Goal: Task Accomplishment & Management: Use online tool/utility

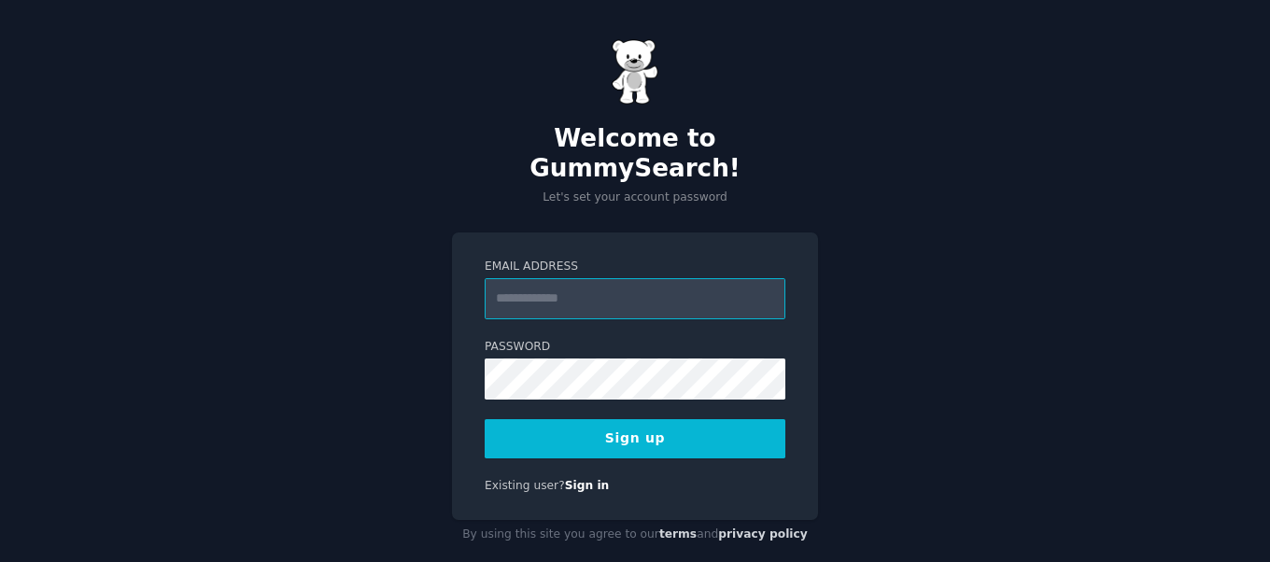
click at [624, 278] on input "Email Address" at bounding box center [635, 298] width 301 height 41
click at [568, 280] on input "Email Address" at bounding box center [635, 298] width 301 height 41
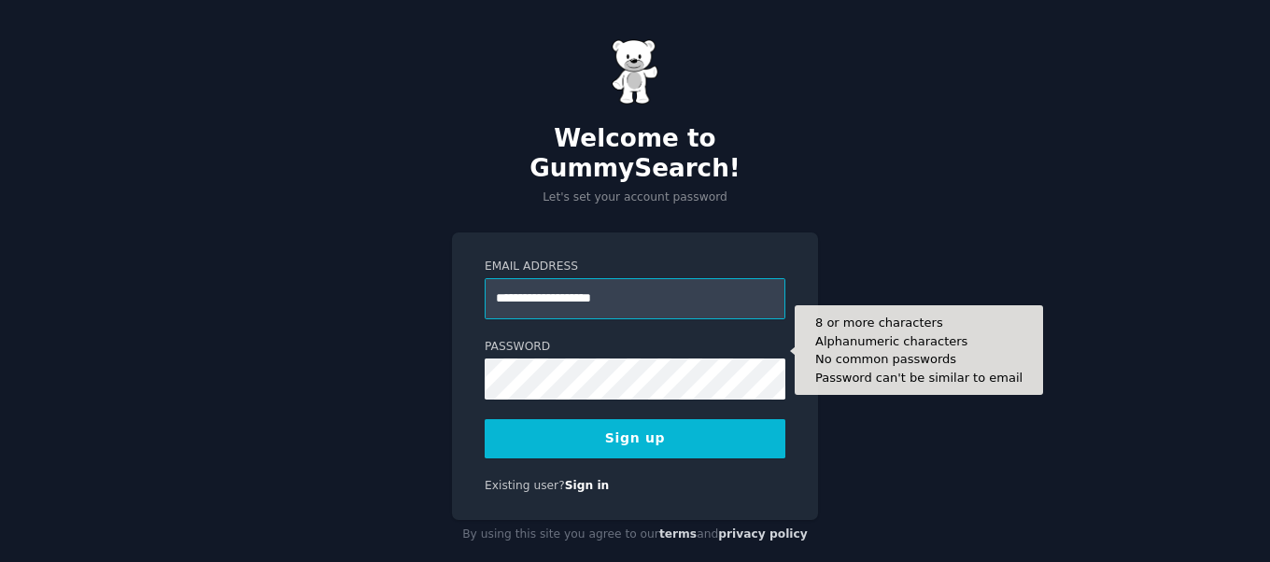
type input "**********"
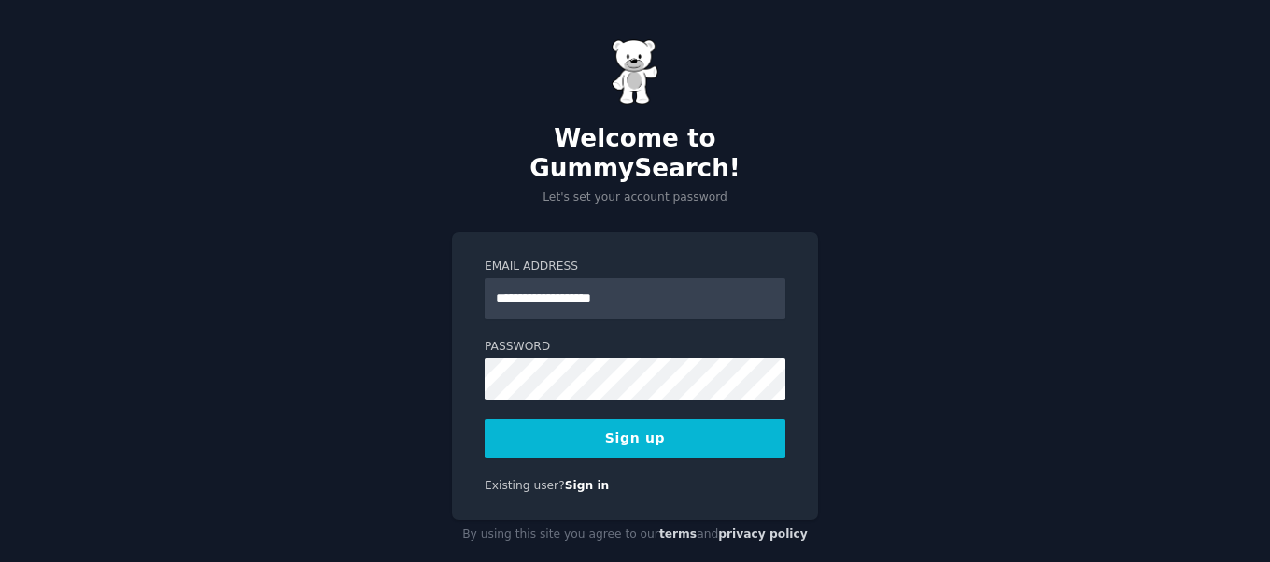
click at [660, 419] on button "Sign up" at bounding box center [635, 438] width 301 height 39
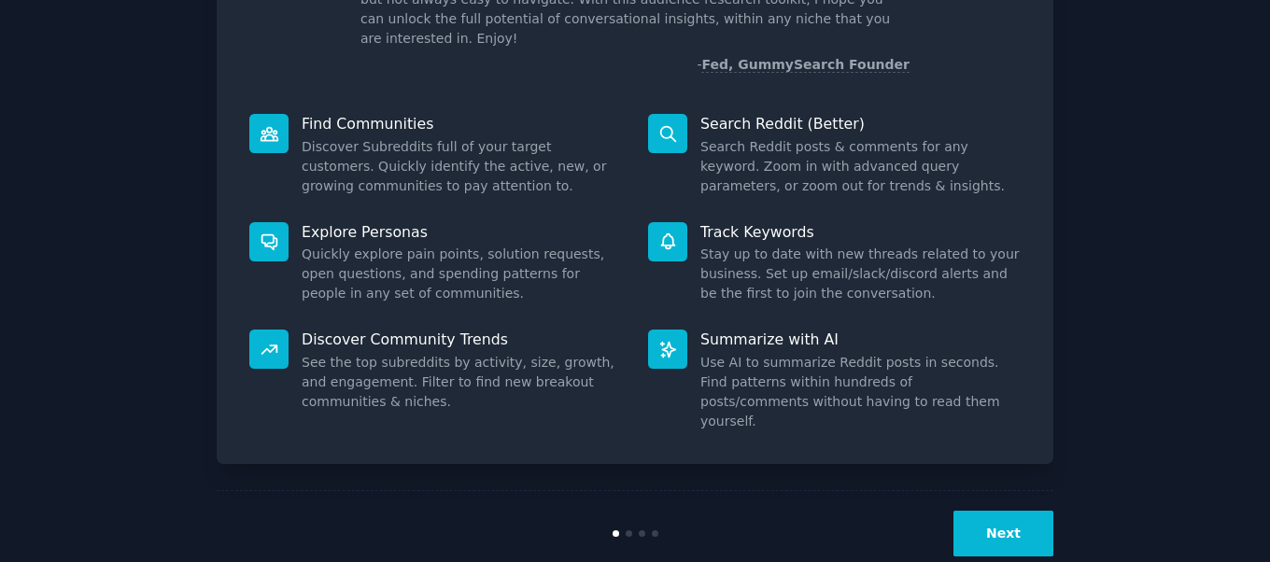
scroll to position [169, 0]
click at [1025, 510] on button "Next" at bounding box center [1004, 533] width 100 height 46
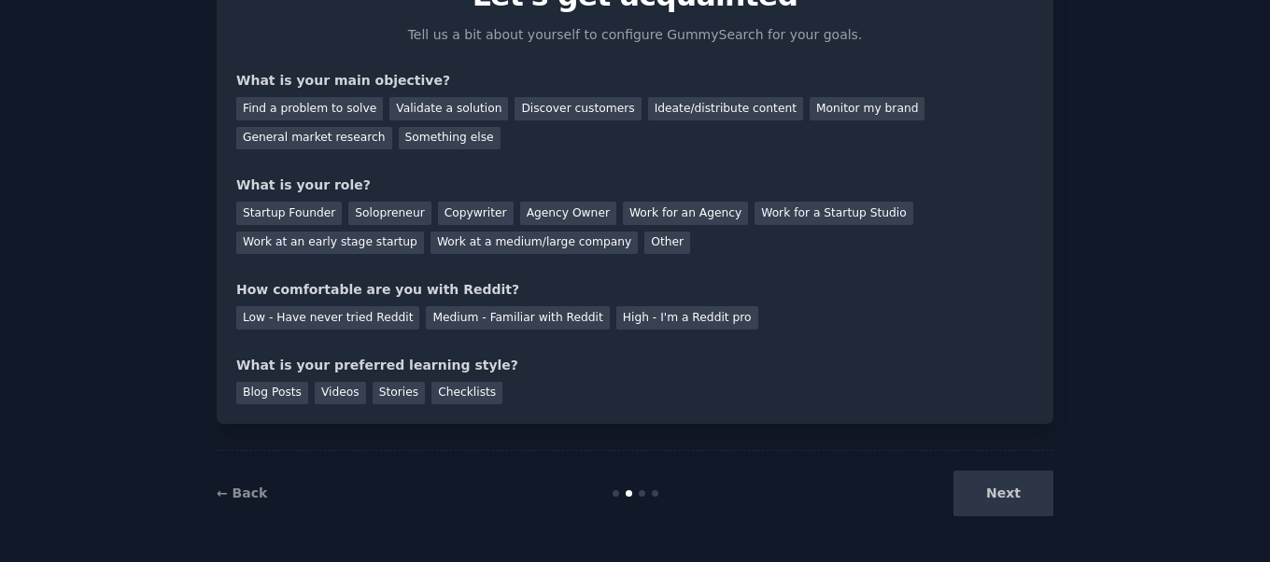
scroll to position [106, 0]
click at [1025, 488] on div "Next" at bounding box center [913, 494] width 279 height 46
click at [1023, 493] on div "Next" at bounding box center [913, 494] width 279 height 46
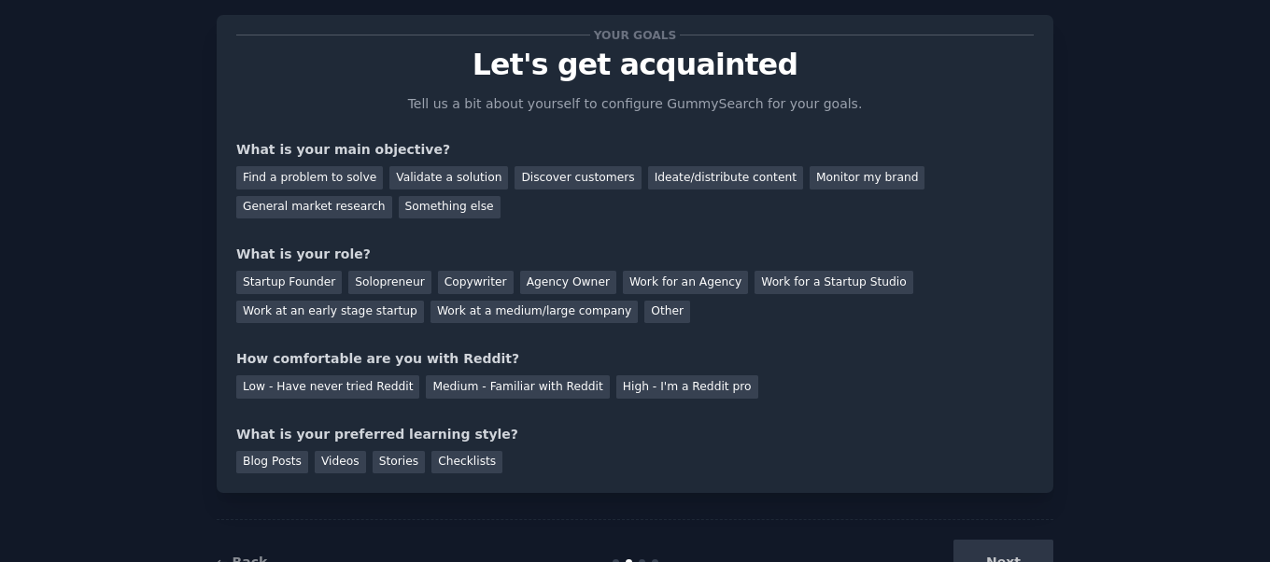
scroll to position [0, 0]
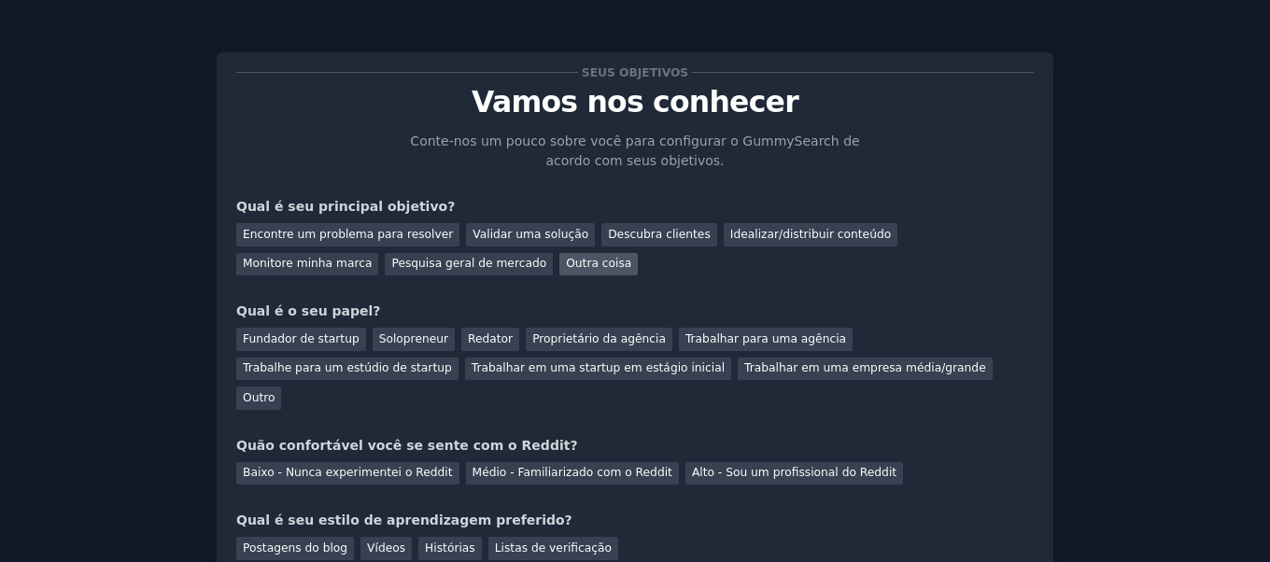
click at [566, 263] on font "Outra coisa" at bounding box center [598, 263] width 65 height 13
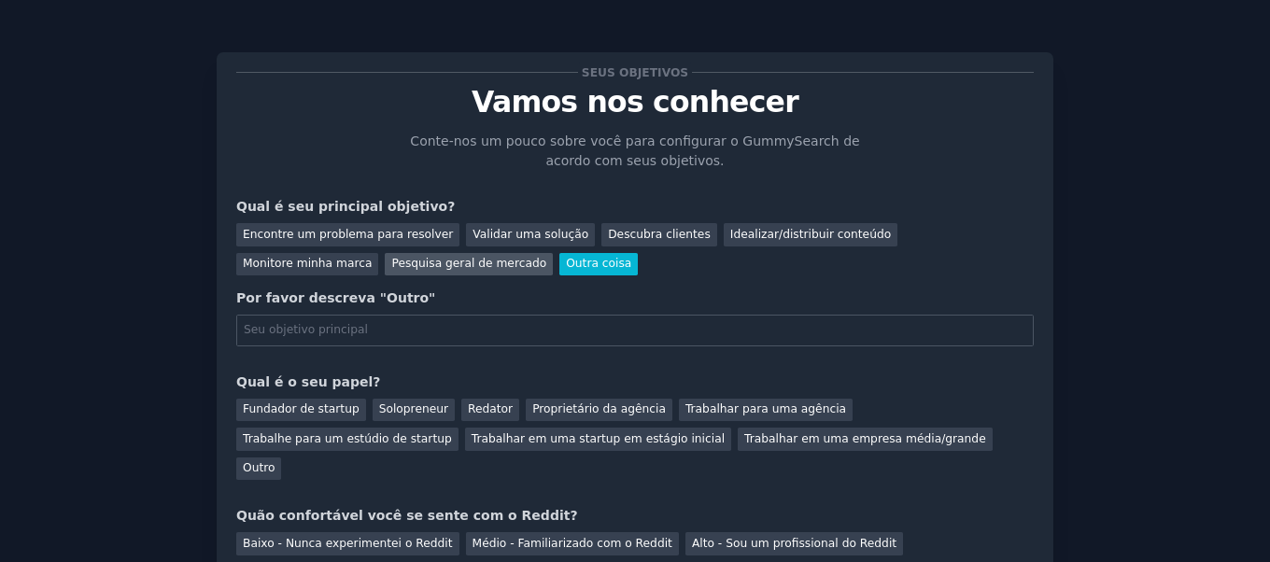
click at [391, 265] on font "Pesquisa geral de mercado" at bounding box center [468, 263] width 155 height 13
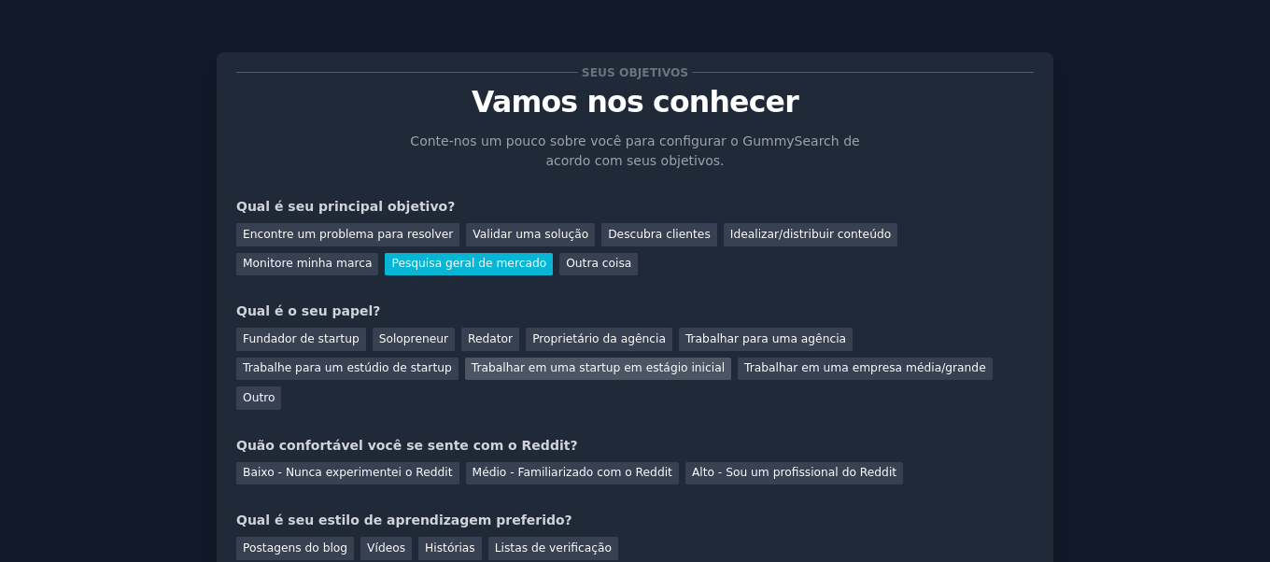
click at [472, 375] on font "Trabalhar em uma startup em estágio inicial" at bounding box center [598, 367] width 253 height 13
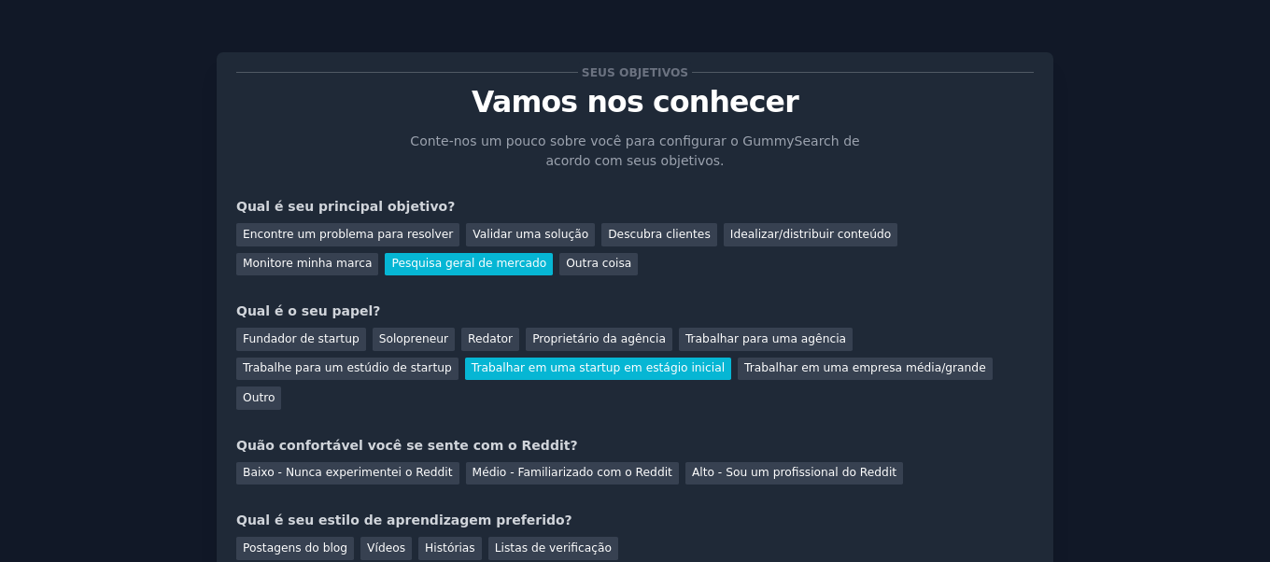
scroll to position [126, 0]
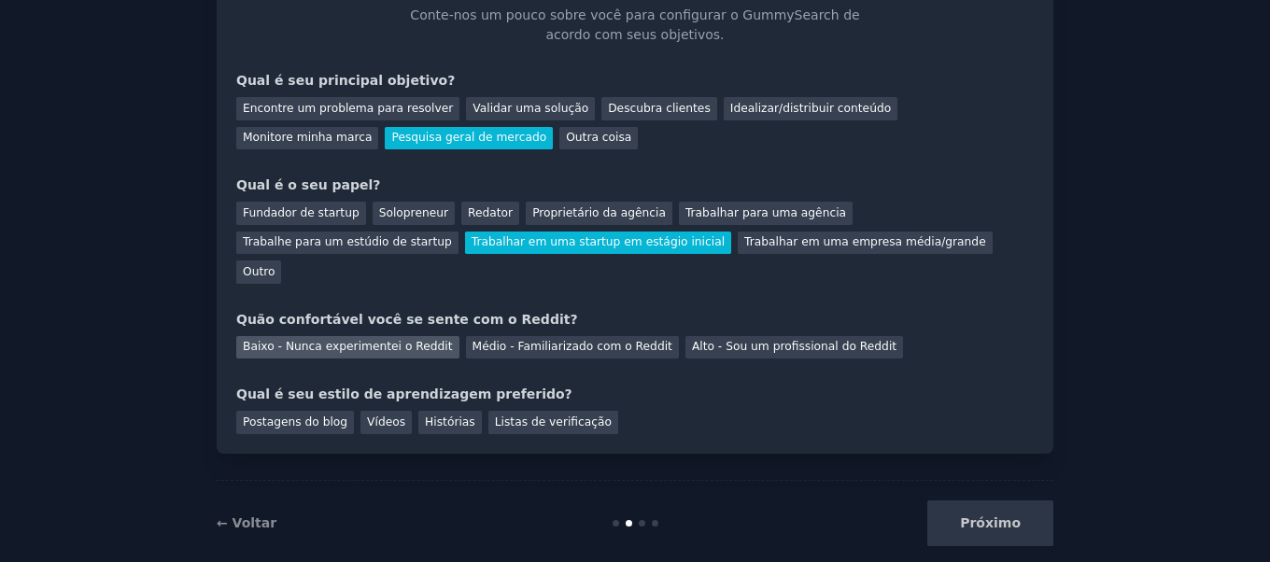
click at [363, 340] on font "Baixo - Nunca experimentei o Reddit" at bounding box center [348, 346] width 210 height 13
click at [368, 416] on font "Vídeos" at bounding box center [386, 422] width 38 height 13
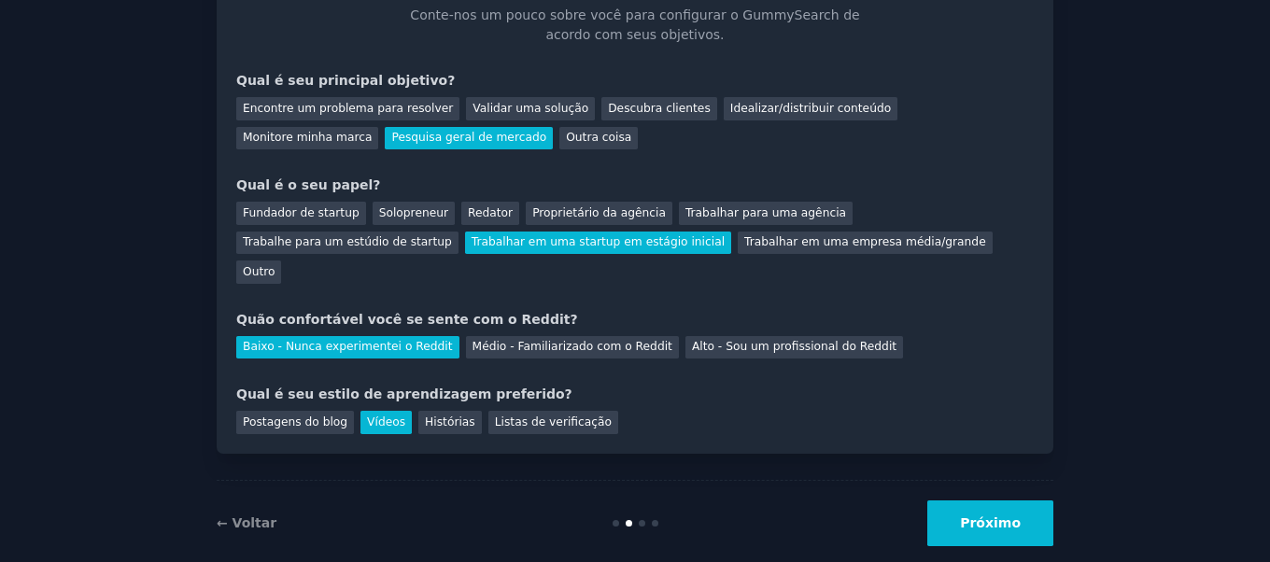
click at [973, 516] on font "Próximo" at bounding box center [990, 523] width 61 height 15
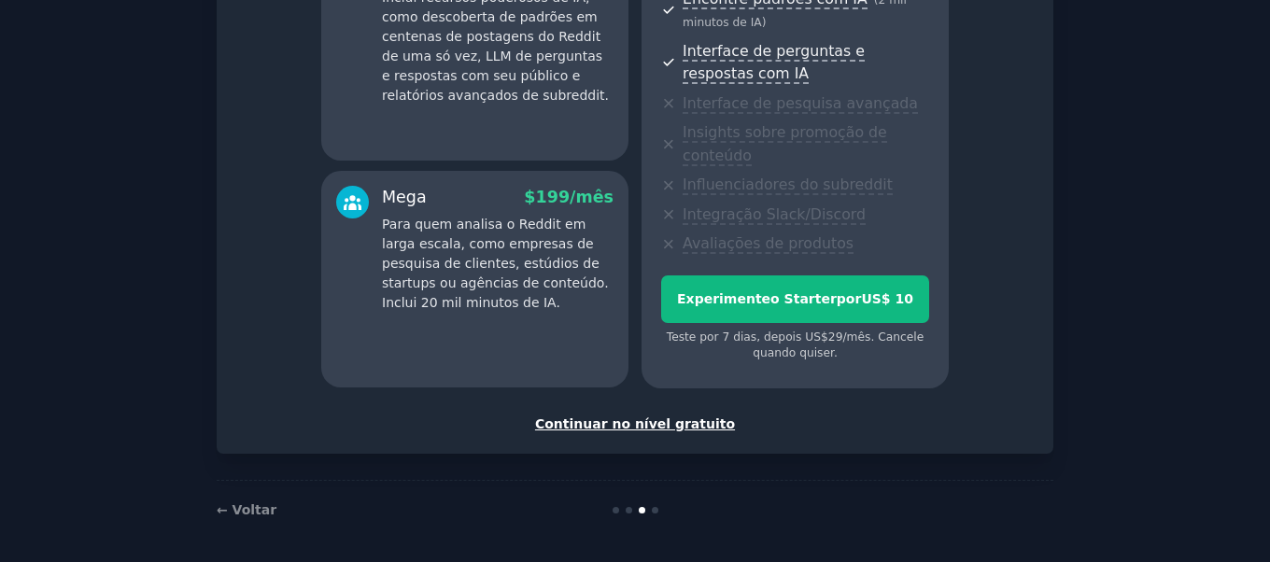
scroll to position [455, 0]
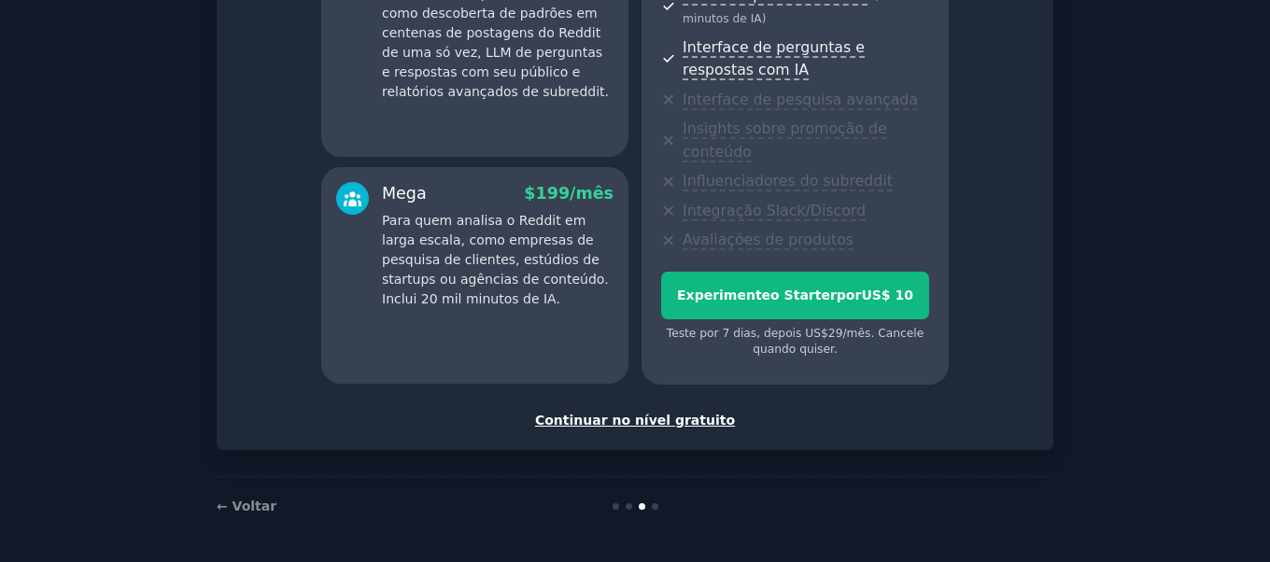
click at [669, 420] on font "Continuar no nível gratuito" at bounding box center [635, 420] width 200 height 15
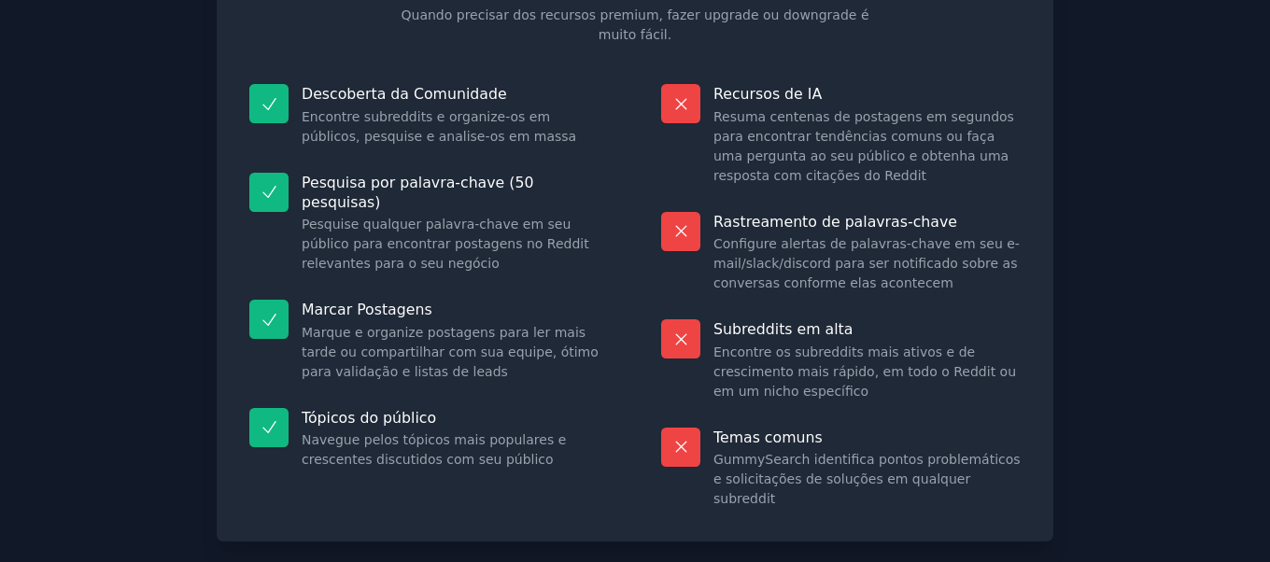
scroll to position [244, 0]
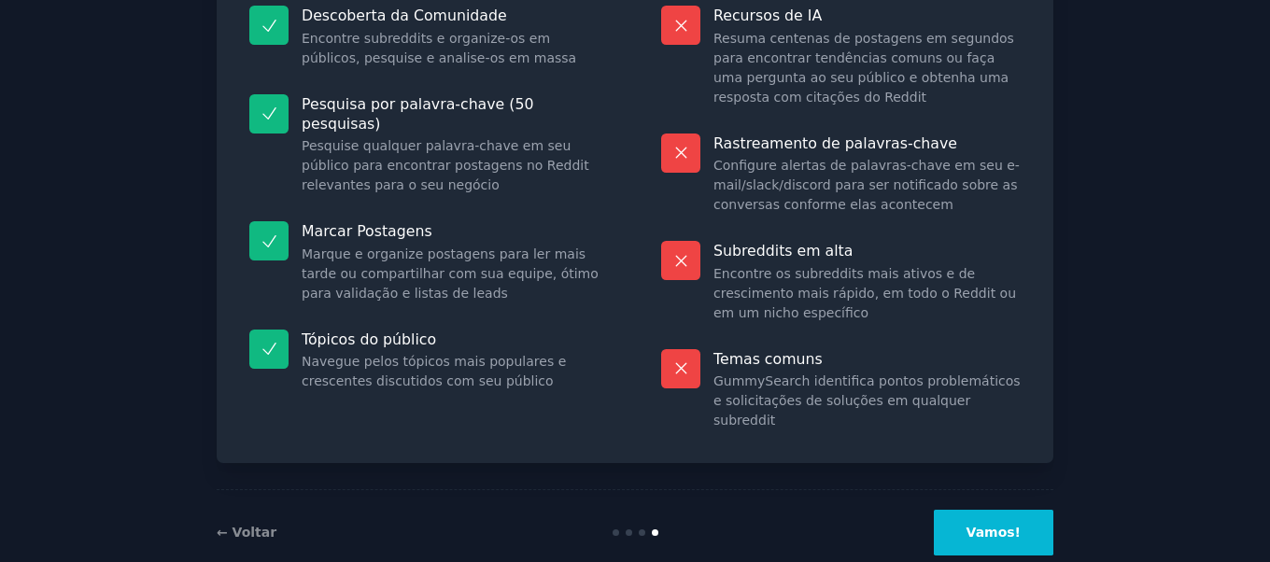
click at [1008, 525] on font "Vamos!" at bounding box center [994, 532] width 54 height 15
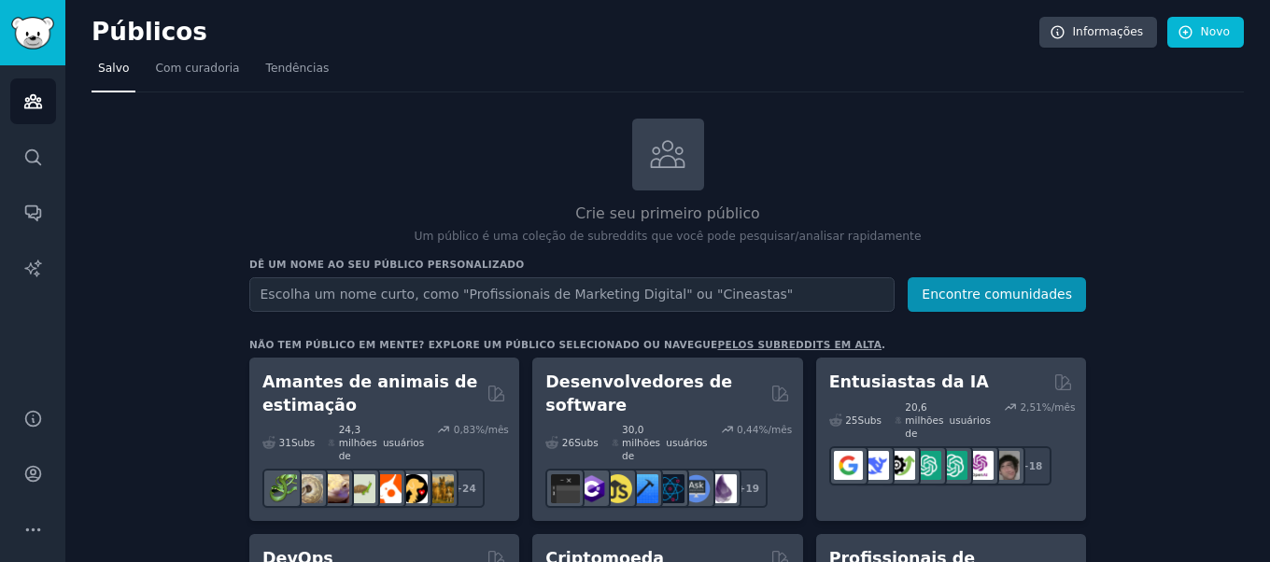
click at [378, 294] on input "text" at bounding box center [571, 294] width 645 height 35
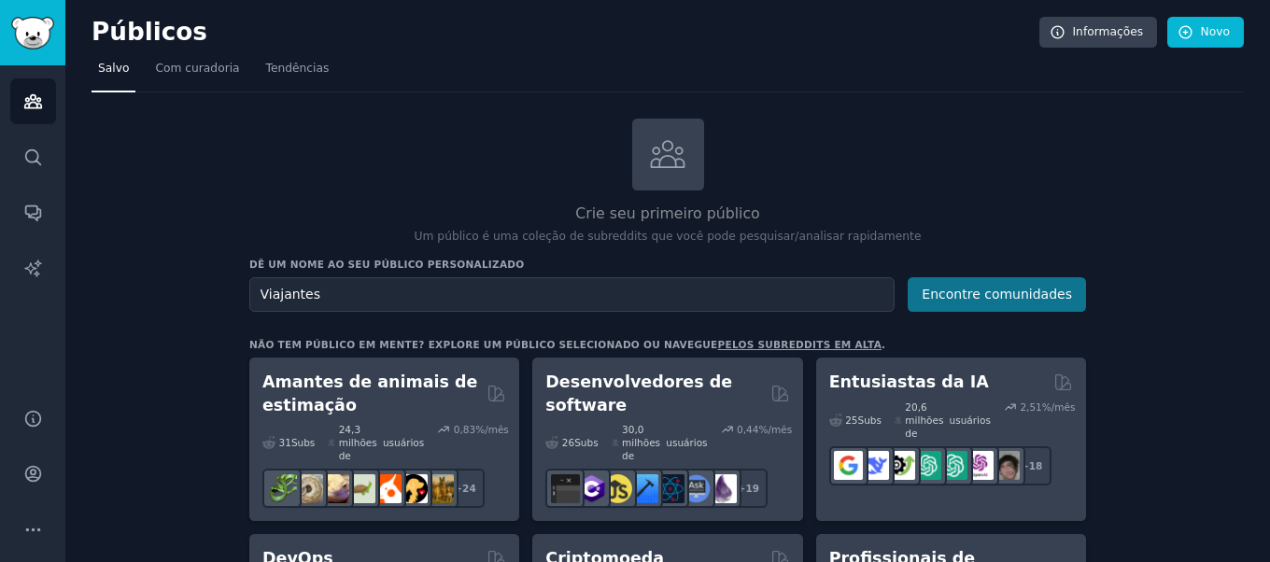
type input "Viajantes"
click at [998, 292] on font "Encontre comunidades" at bounding box center [997, 294] width 150 height 15
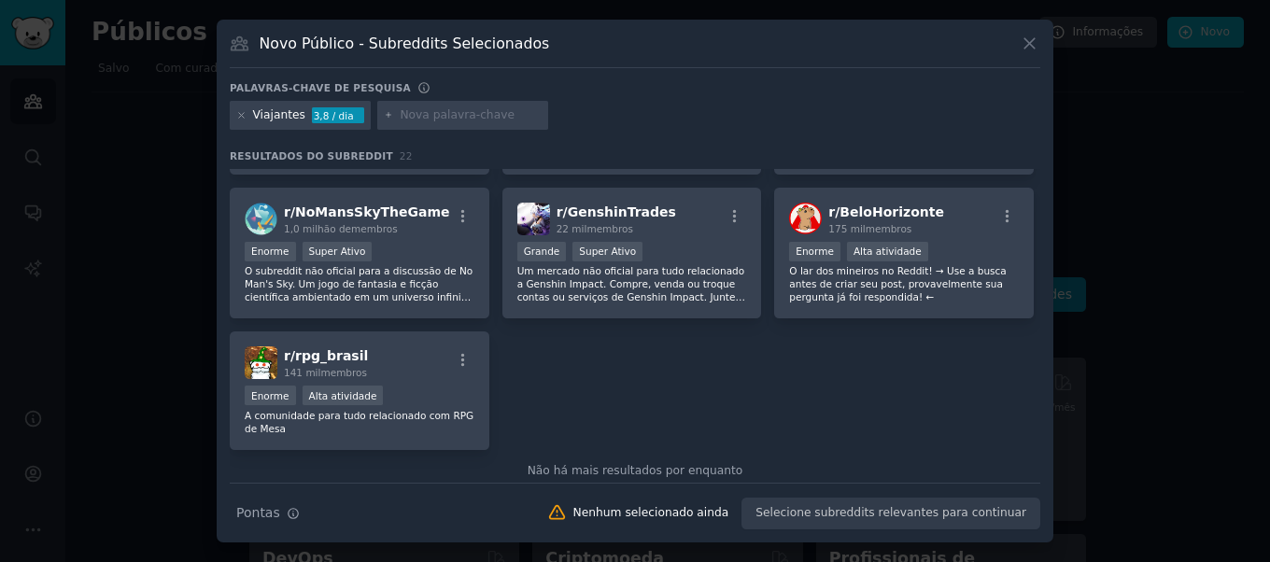
scroll to position [857, 0]
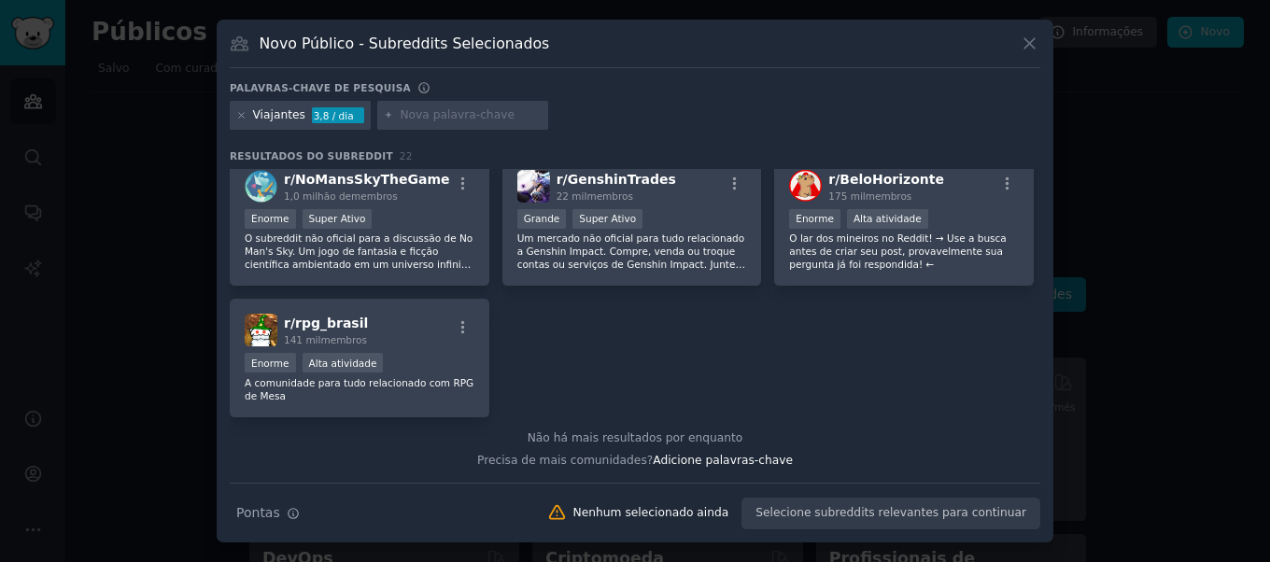
click at [1026, 44] on icon at bounding box center [1030, 44] width 20 height 20
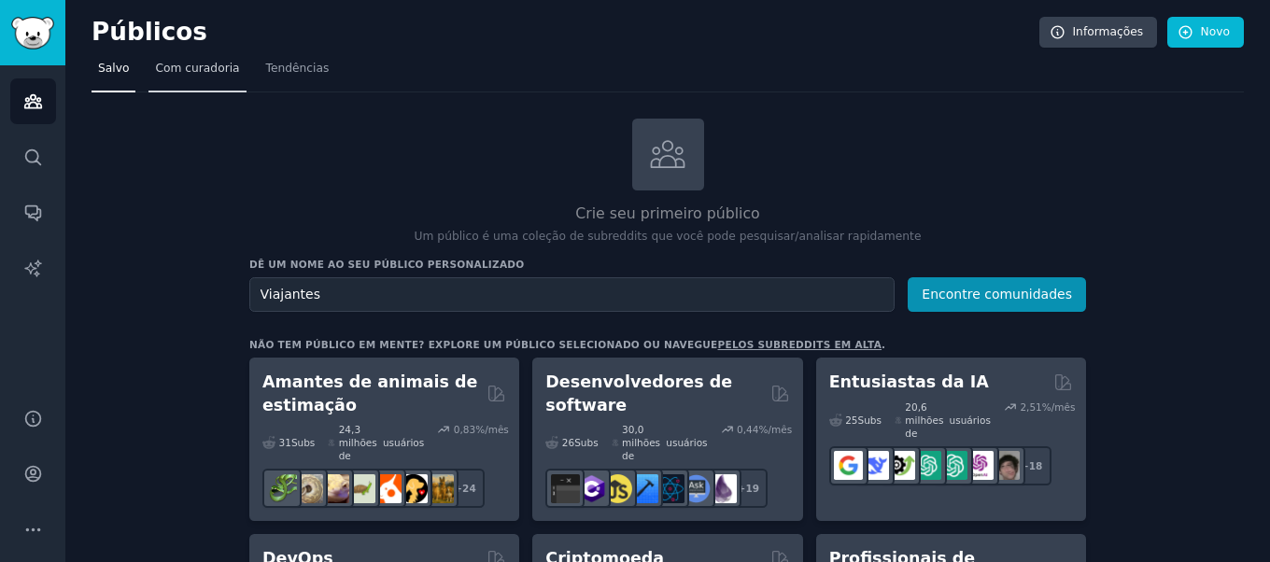
click at [204, 73] on font "Com curadoria" at bounding box center [197, 68] width 84 height 13
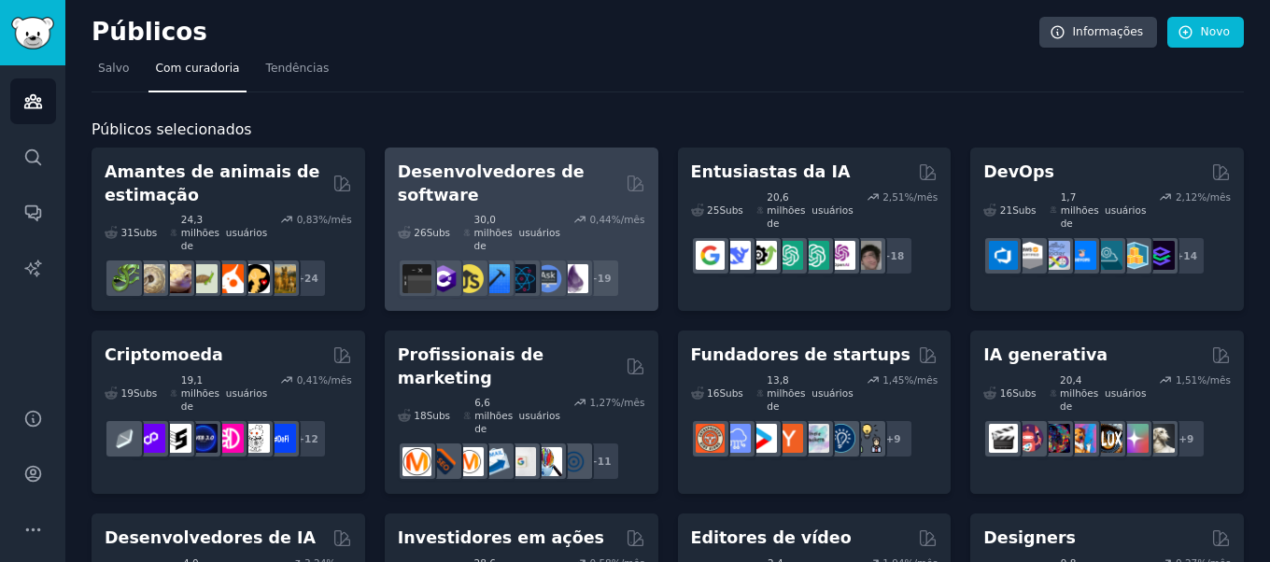
click at [582, 197] on h2 "Desenvolvedores de software" at bounding box center [508, 184] width 221 height 46
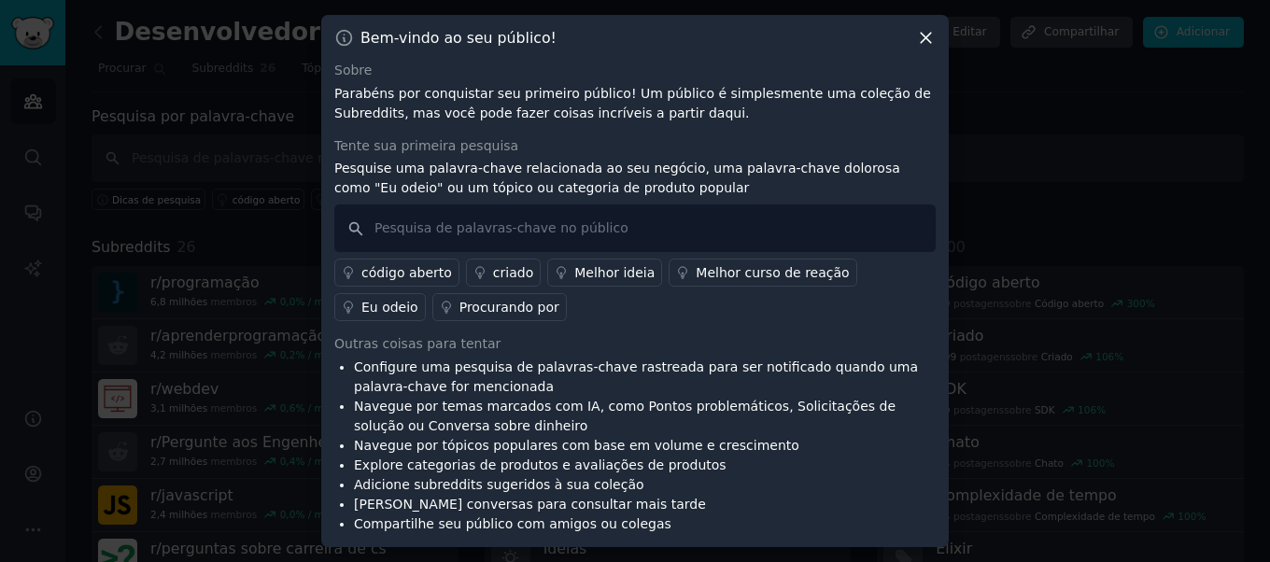
click at [405, 274] on font "código aberto" at bounding box center [406, 272] width 91 height 15
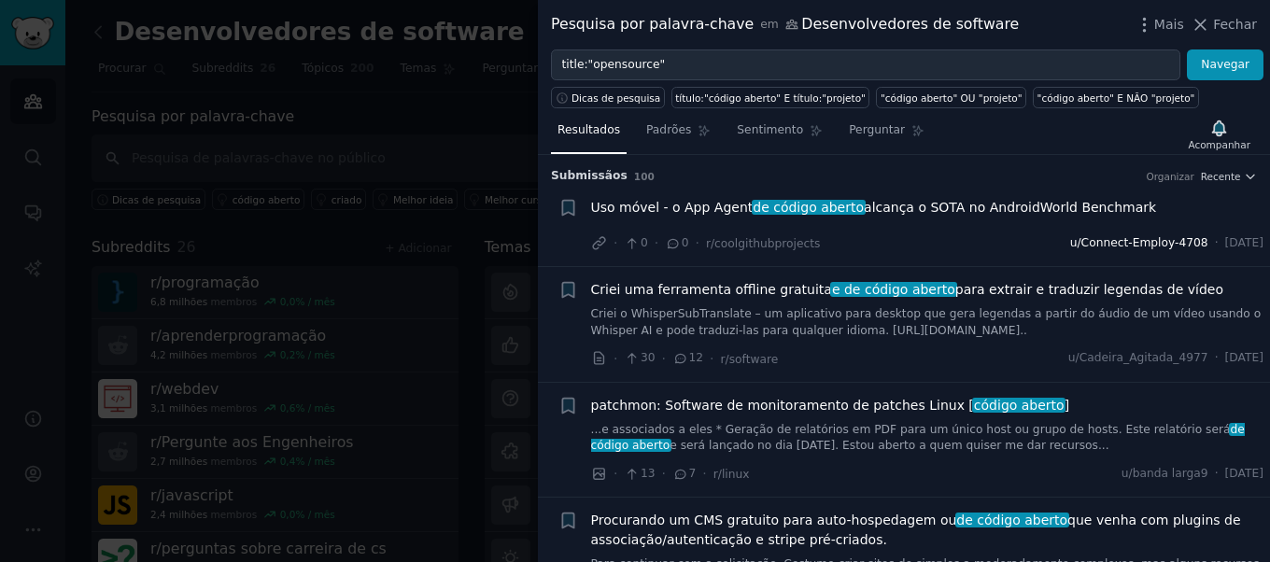
scroll to position [504, 0]
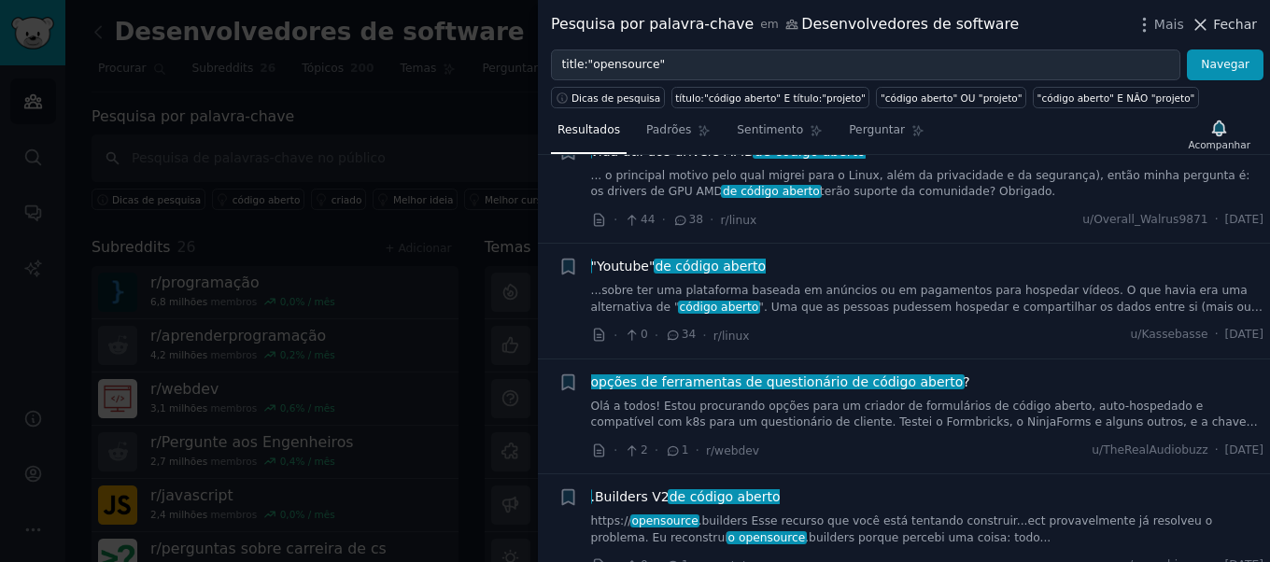
click at [1206, 25] on icon at bounding box center [1201, 25] width 10 height 10
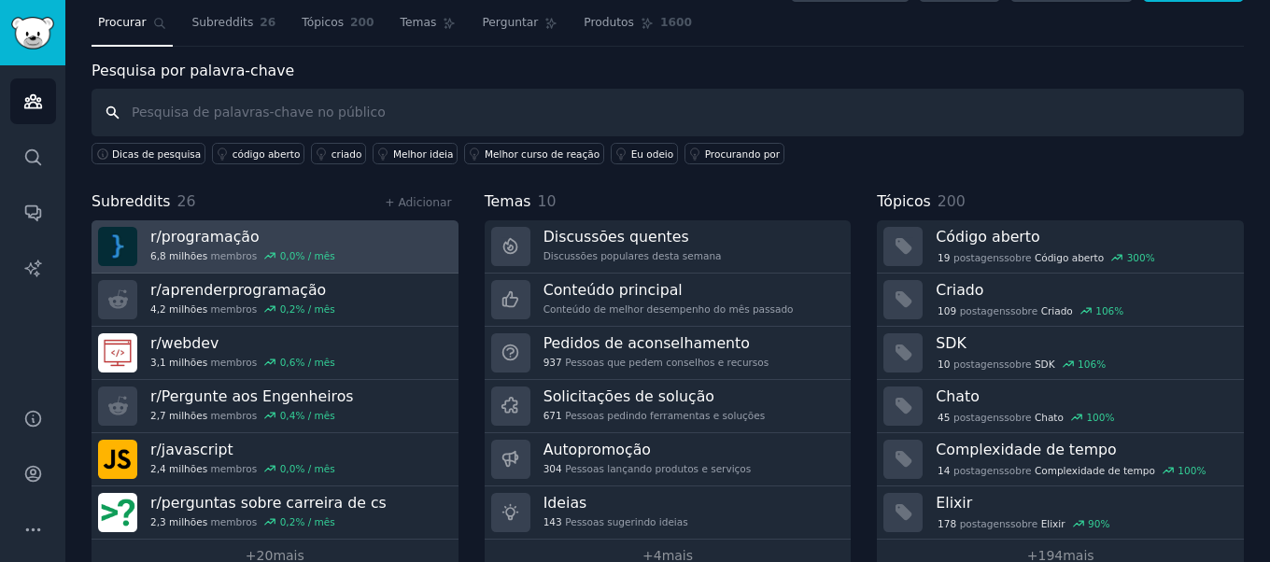
scroll to position [82, 0]
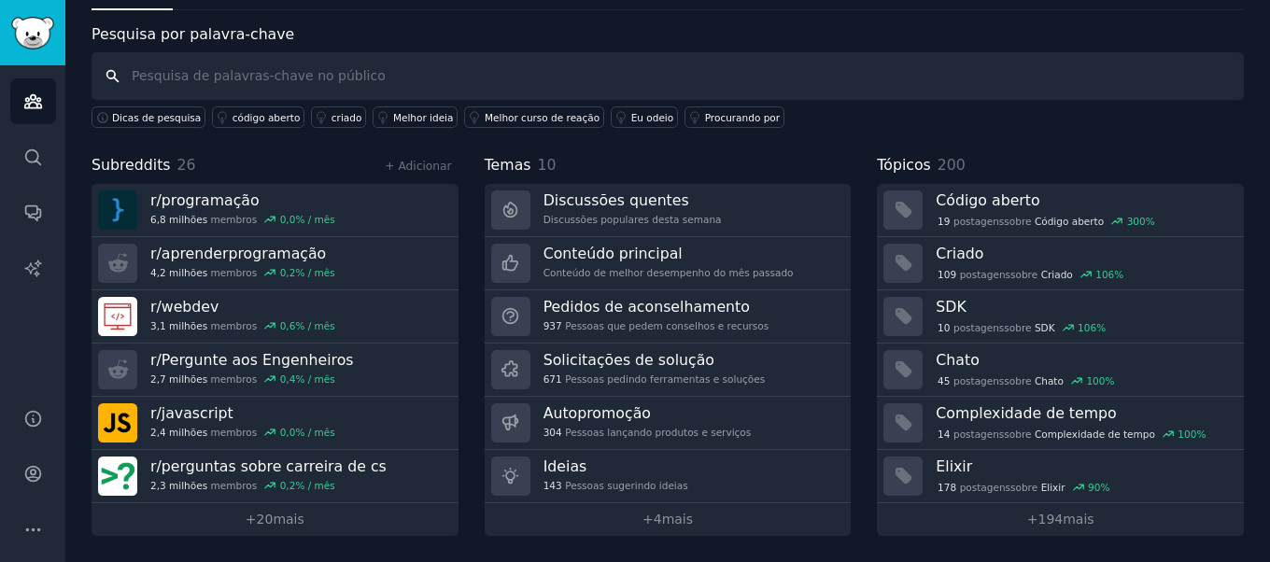
click at [237, 78] on input "text" at bounding box center [668, 76] width 1153 height 48
click at [150, 72] on input "RVPark" at bounding box center [668, 76] width 1153 height 48
type input "RV-Park"
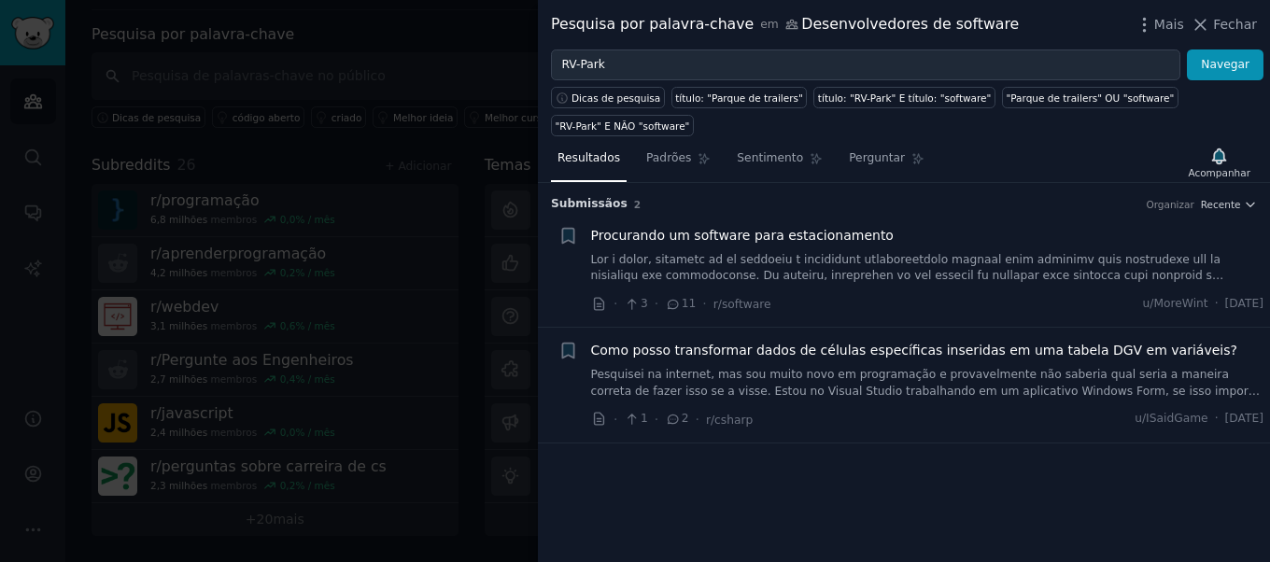
click at [35, 104] on div at bounding box center [635, 281] width 1270 height 562
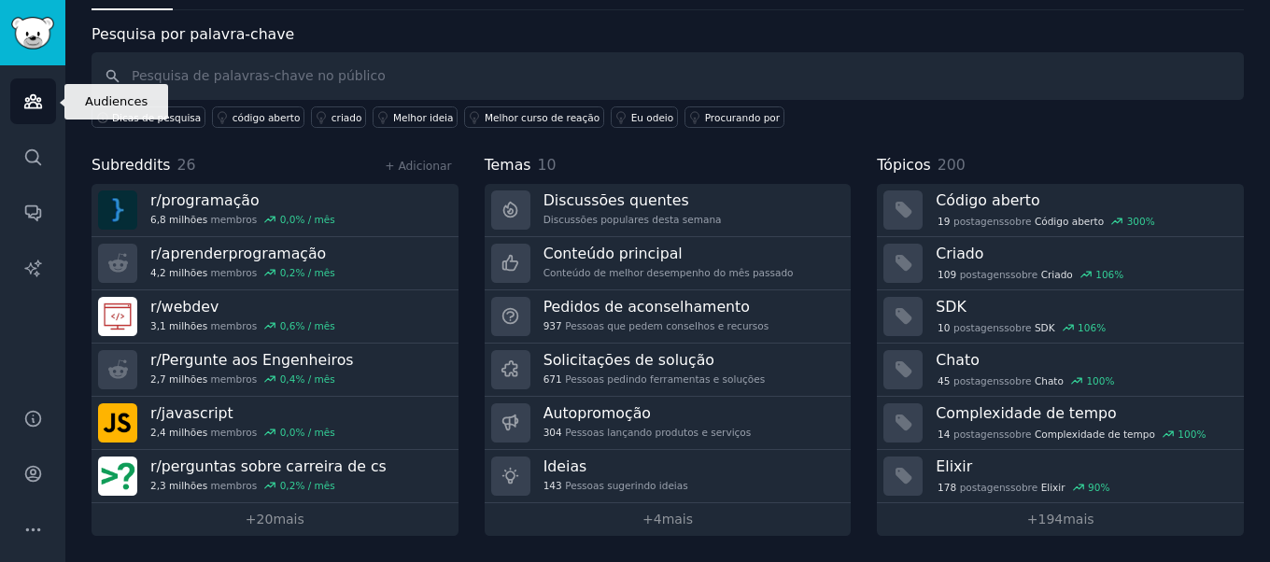
click at [35, 104] on icon "Barra lateral" at bounding box center [32, 101] width 17 height 13
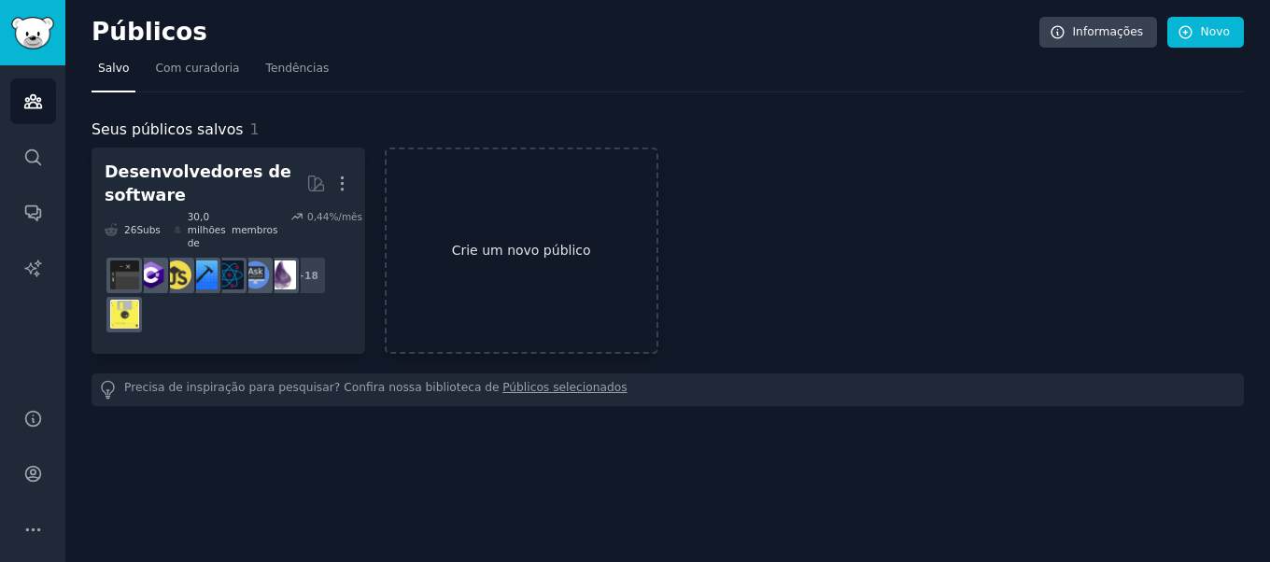
click at [555, 225] on link "Crie um novo público" at bounding box center [522, 251] width 274 height 206
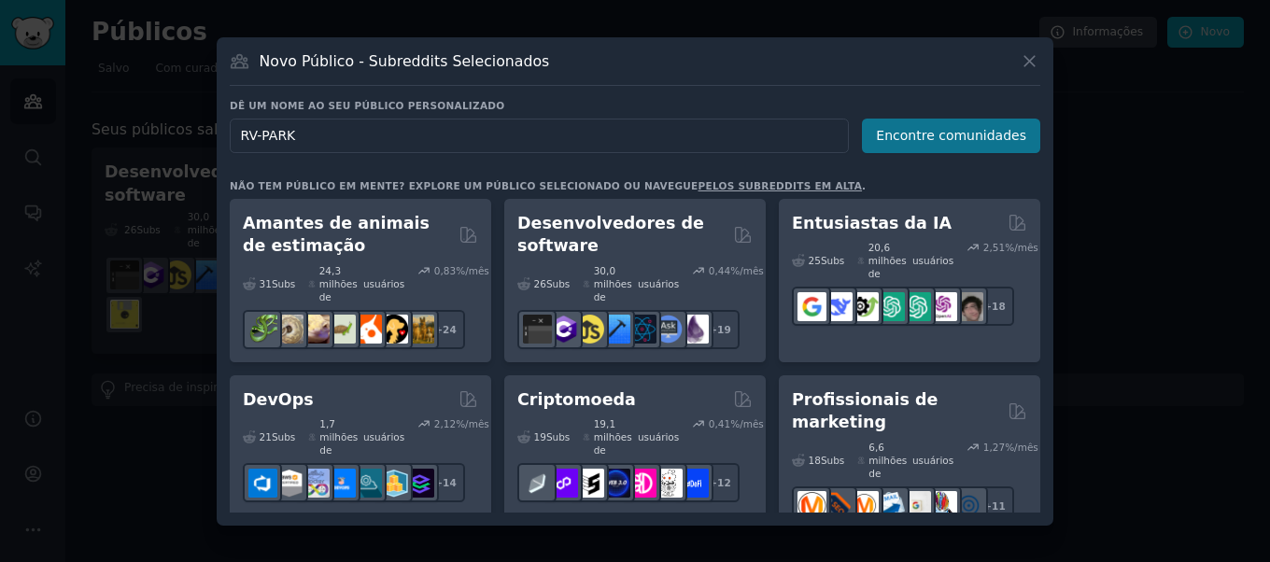
type input "RV-PARK"
click at [929, 130] on font "Encontre comunidades" at bounding box center [951, 135] width 150 height 15
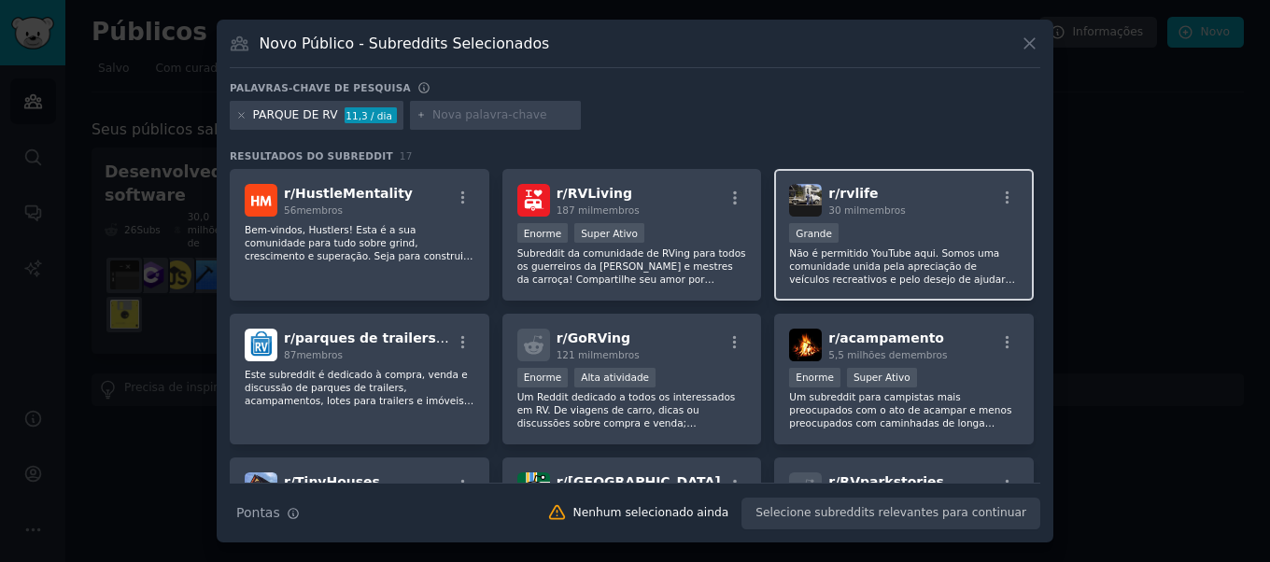
click at [880, 262] on font "Não é permitido YouTube aqui. Somos uma comunidade unida pela apreciação de veí…" at bounding box center [902, 338] width 226 height 181
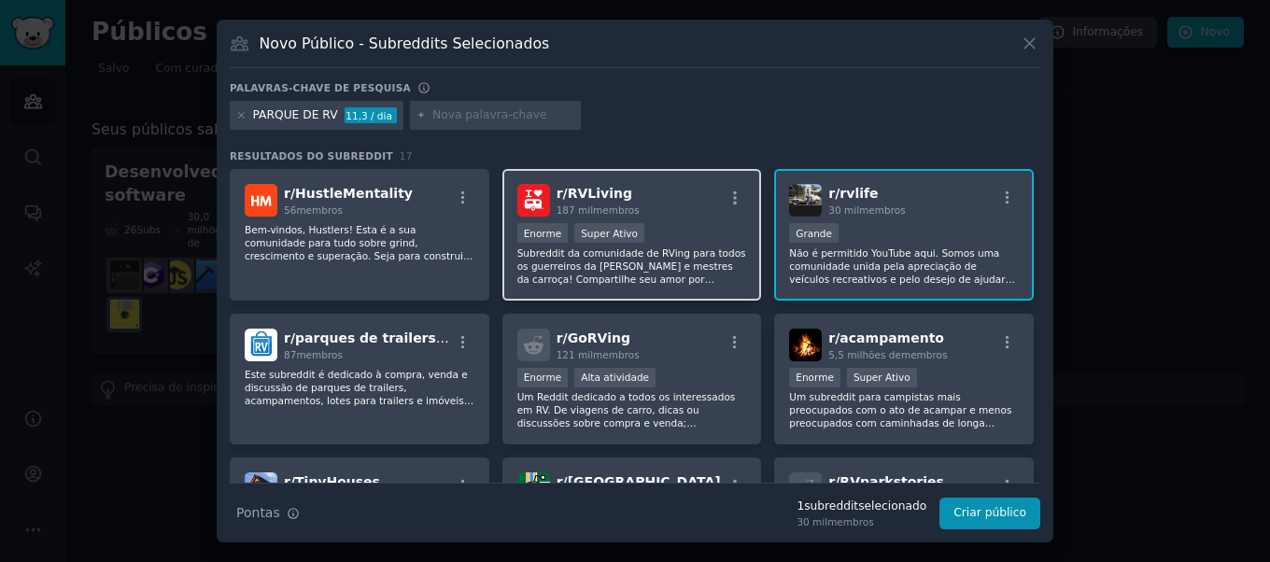
click at [652, 265] on font "Subreddit da comunidade de RVing para todos os guerreiros da estrada e mestres …" at bounding box center [631, 293] width 229 height 90
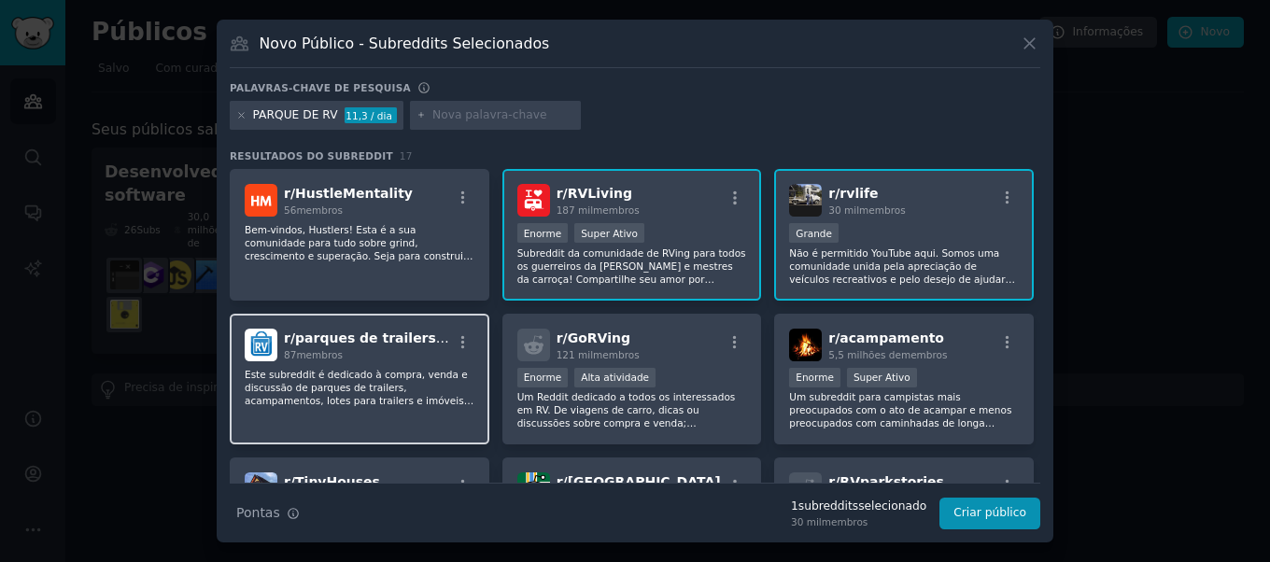
click at [453, 387] on font "Este subreddit é dedicado à compra, venda e discussão de parques de trailers, a…" at bounding box center [359, 407] width 229 height 77
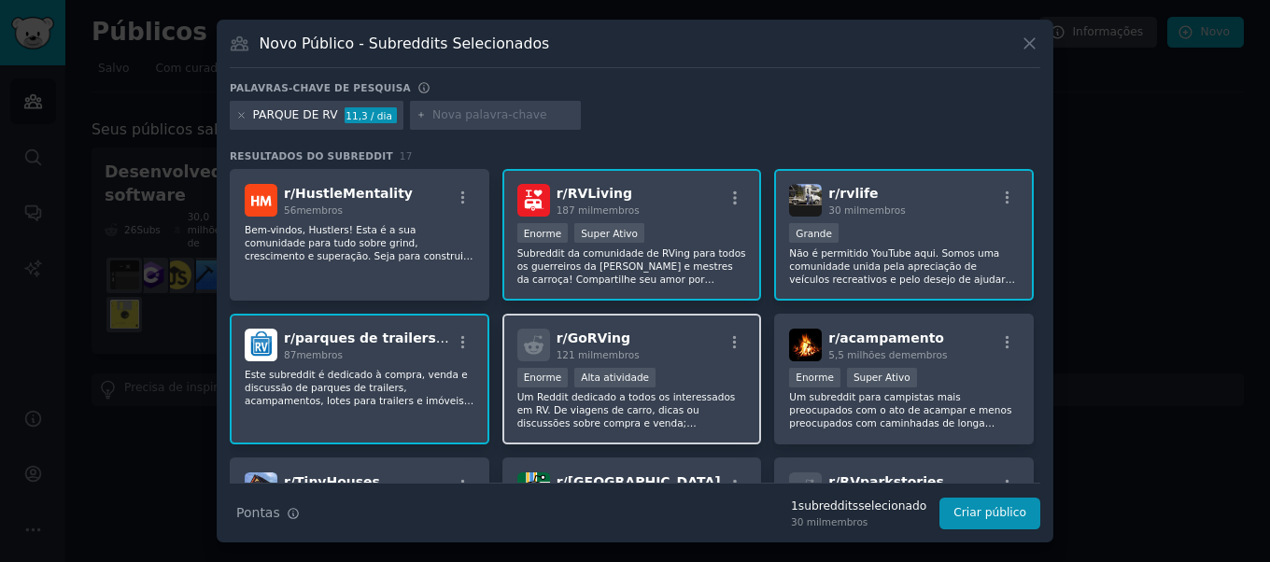
click at [670, 404] on font "Um Reddit dedicado a todos os interessados ​​em RV. De viagens de carro, dicas …" at bounding box center [627, 423] width 221 height 64
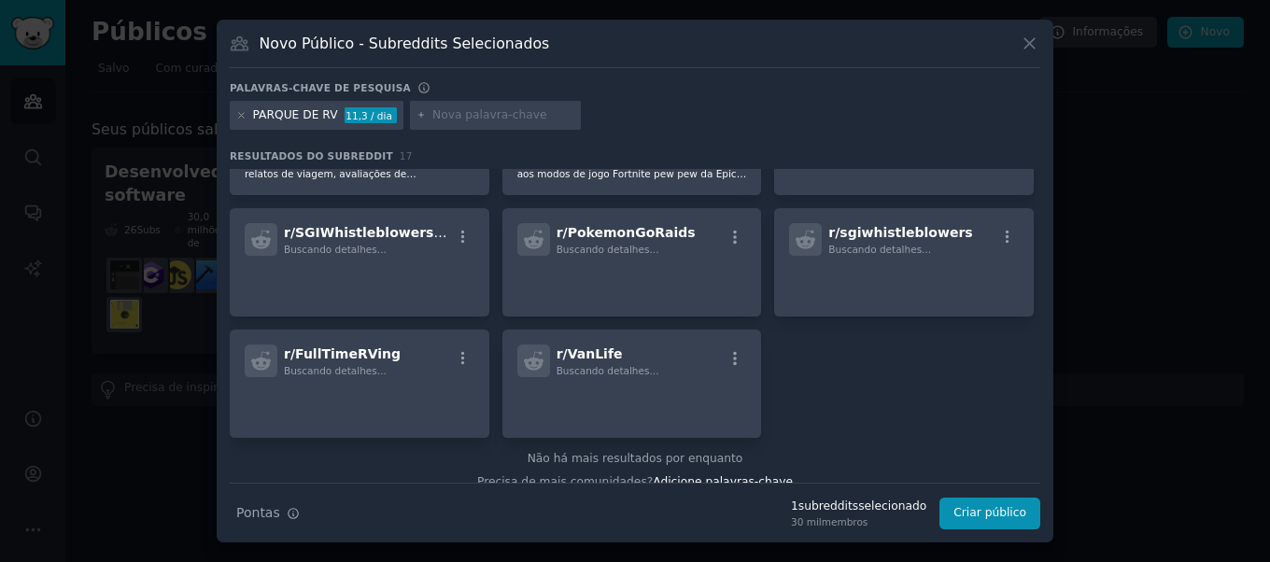
scroll to position [545, 0]
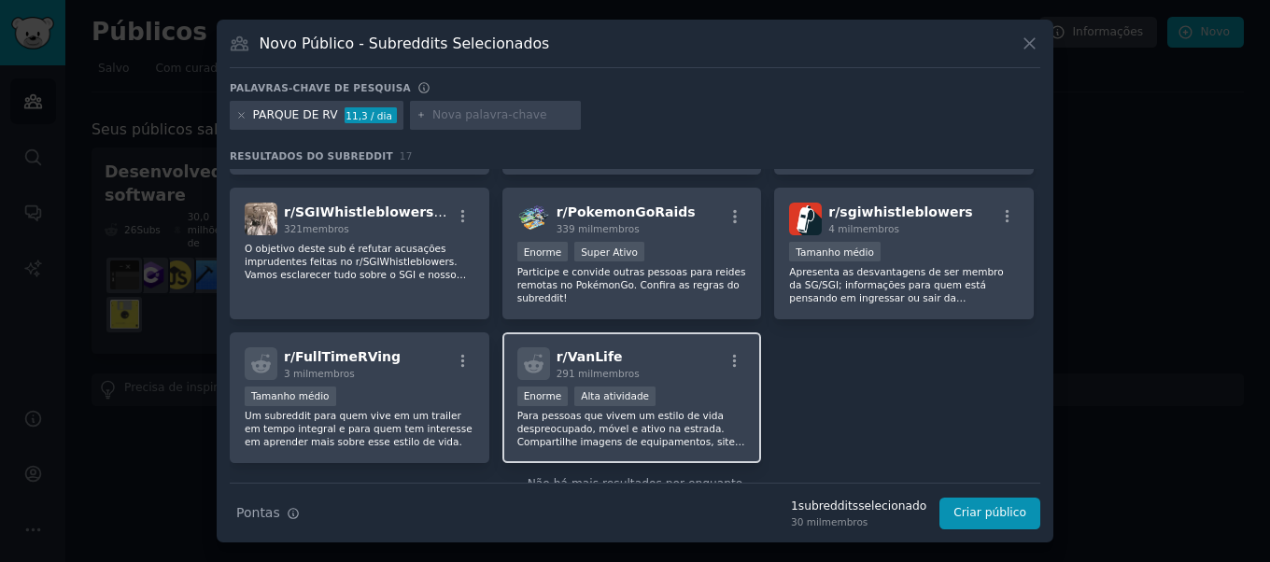
click at [664, 397] on div "100.000 - 1.000.000 de membros Enorme Alta atividade" at bounding box center [632, 398] width 230 height 23
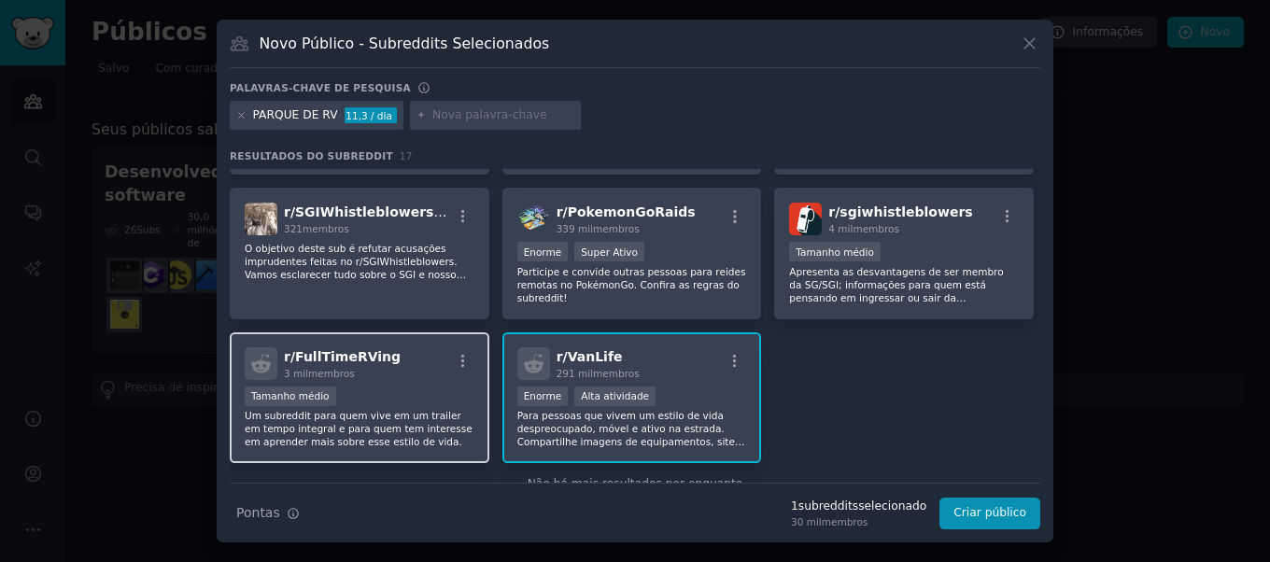
click at [413, 401] on div "Tamanho médio" at bounding box center [360, 398] width 230 height 23
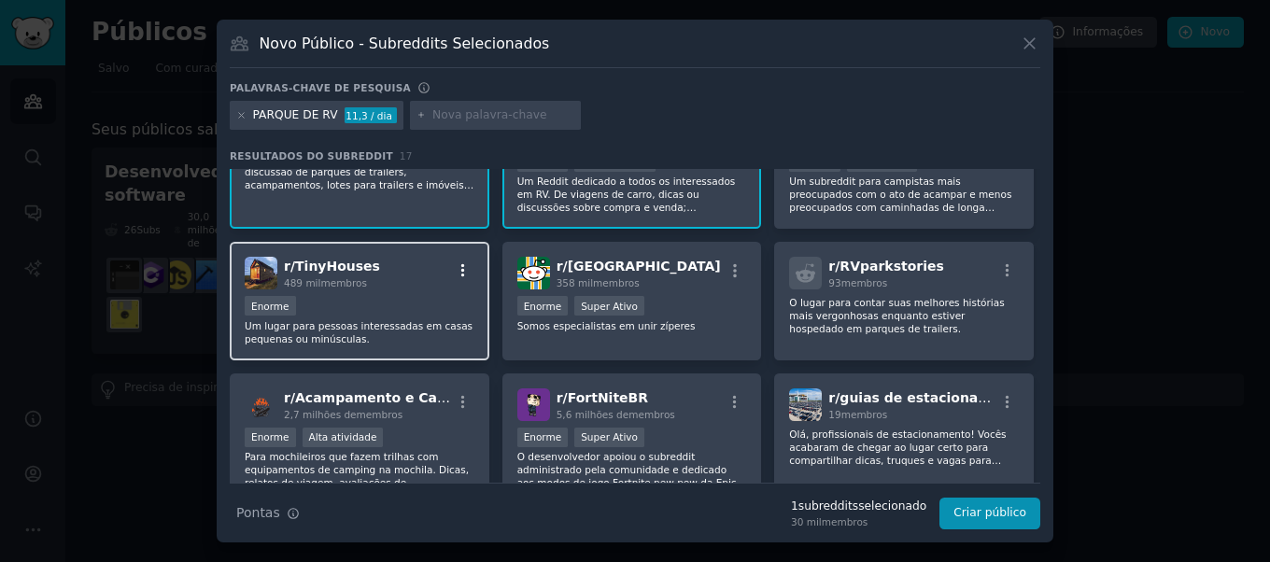
scroll to position [209, 0]
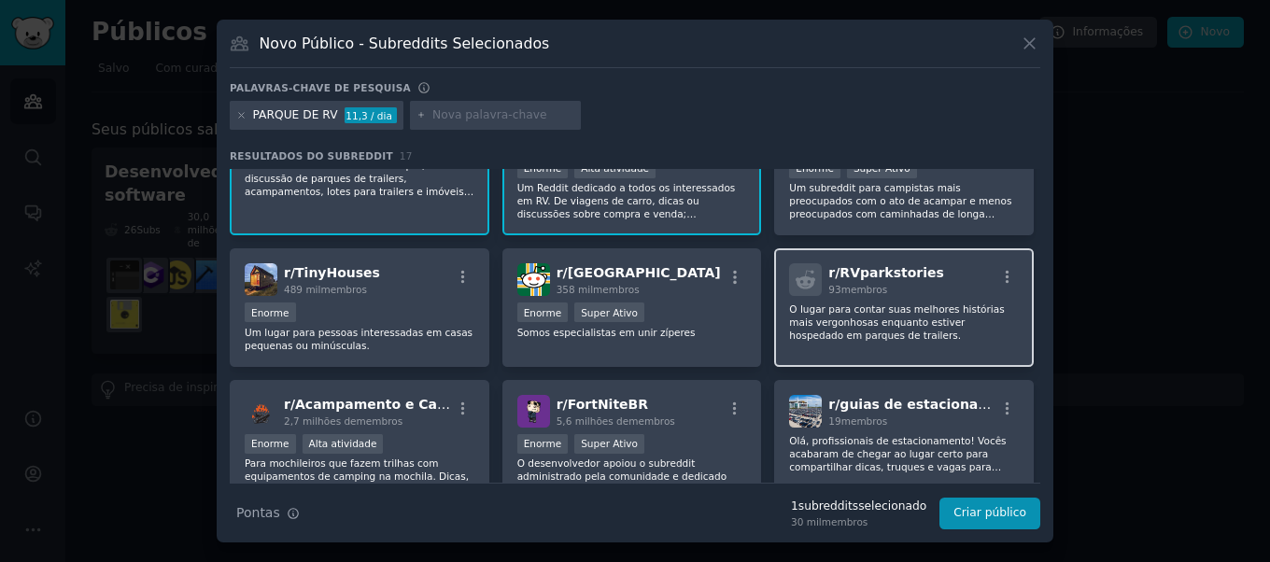
click at [909, 340] on p "O lugar para contar suas melhores histórias mais vergonhosas enquanto estiver h…" at bounding box center [904, 322] width 230 height 39
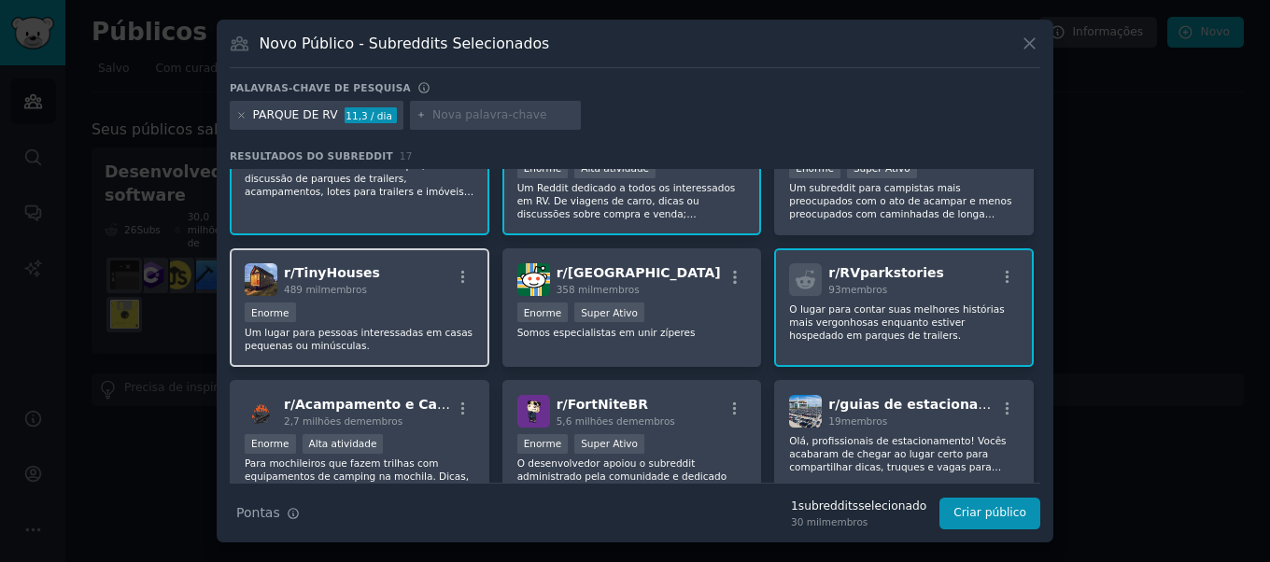
click at [448, 313] on div "Enorme" at bounding box center [360, 314] width 230 height 23
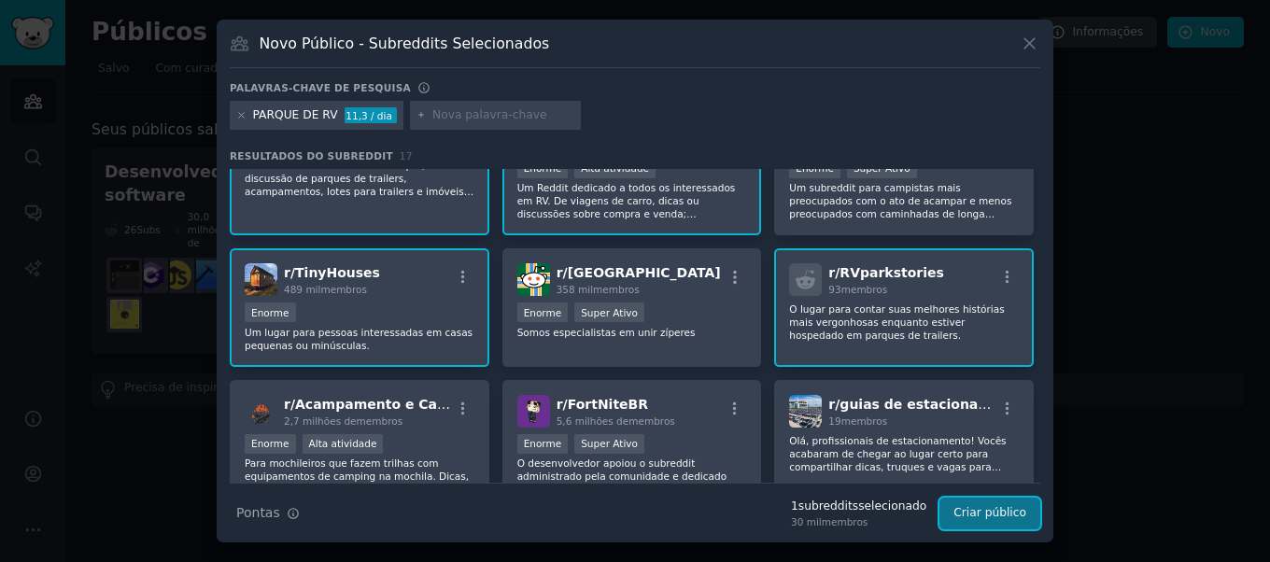
click at [1002, 521] on button "Criar público" at bounding box center [990, 514] width 101 height 32
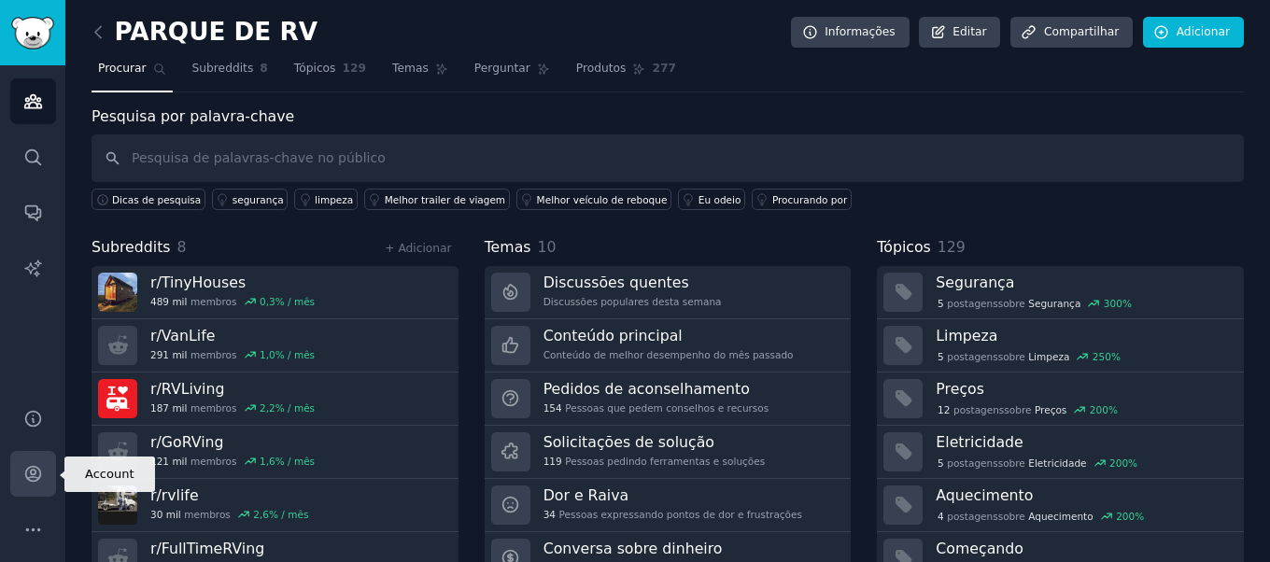
click at [30, 478] on icon "Barra lateral" at bounding box center [33, 474] width 20 height 20
